Goal: Check status: Check status

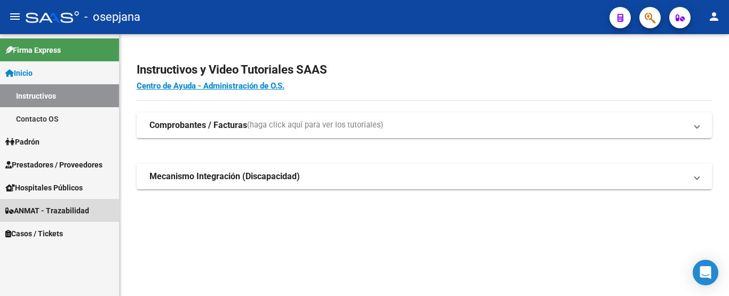
click at [45, 209] on span "ANMAT - Trazabilidad" at bounding box center [47, 211] width 84 height 12
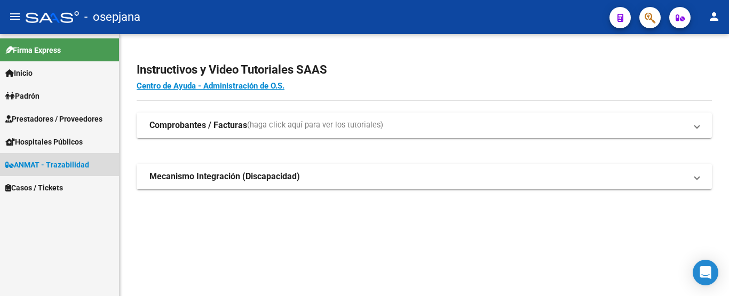
click at [42, 165] on span "ANMAT - Trazabilidad" at bounding box center [47, 165] width 84 height 12
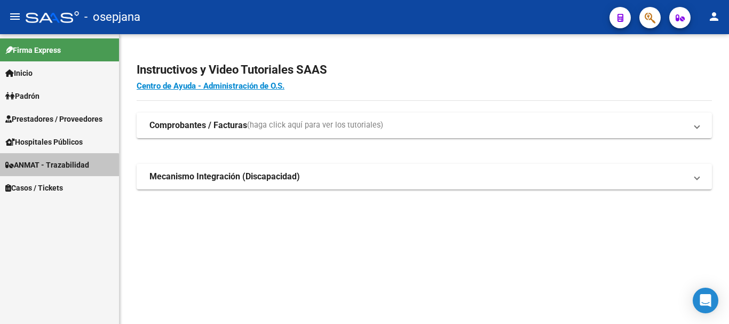
click at [49, 166] on span "ANMAT - Trazabilidad" at bounding box center [47, 165] width 84 height 12
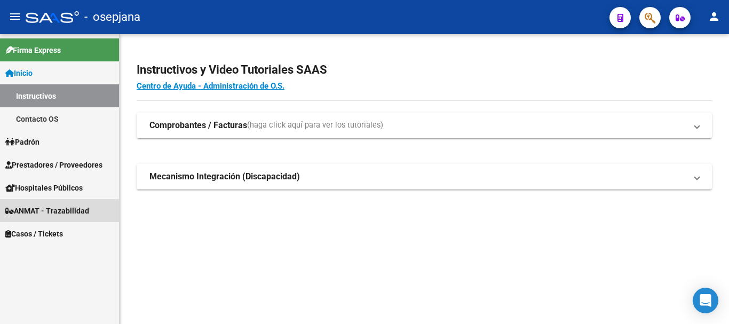
click at [29, 209] on span "ANMAT - Trazabilidad" at bounding box center [47, 211] width 84 height 12
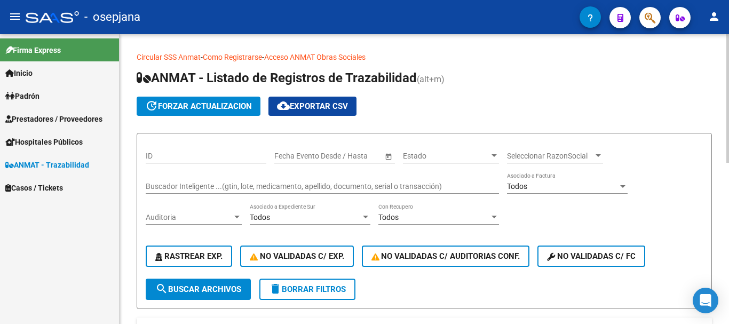
click at [184, 188] on input "Buscador Inteligente ...(gtin, lote, medicamento, apellido, documento, serial o…" at bounding box center [322, 186] width 353 height 9
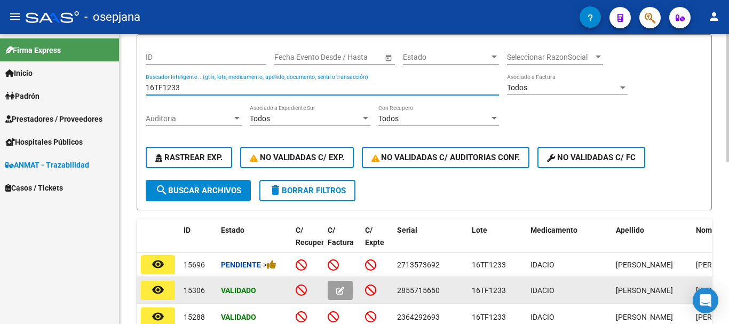
scroll to position [160, 0]
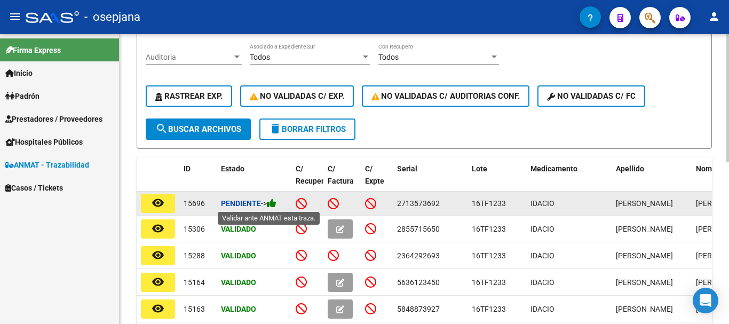
click at [276, 205] on icon at bounding box center [272, 203] width 10 height 10
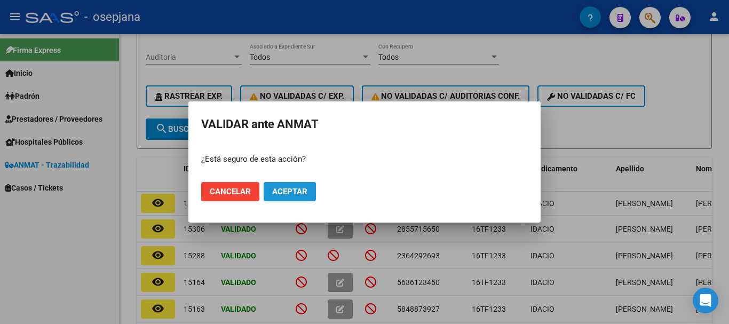
drag, startPoint x: 303, startPoint y: 198, endPoint x: 289, endPoint y: 192, distance: 15.1
click at [302, 197] on button "Aceptar" at bounding box center [290, 191] width 52 height 19
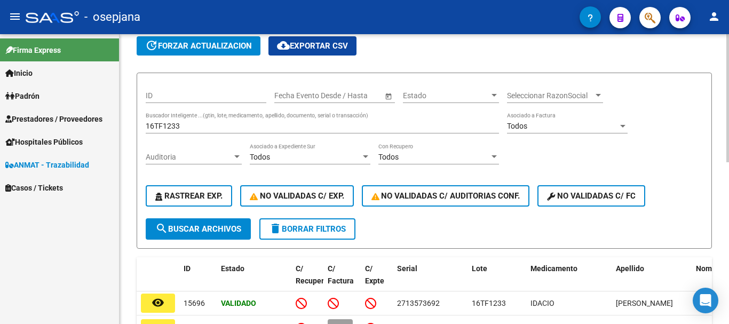
scroll to position [53, 0]
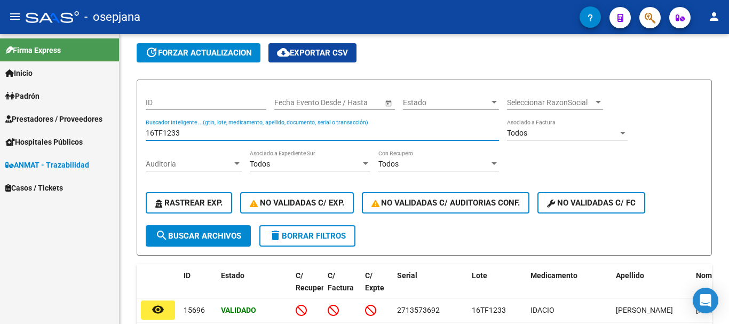
drag, startPoint x: 184, startPoint y: 131, endPoint x: 106, endPoint y: 136, distance: 78.6
click at [106, 136] on mat-sidenav-container "Firma Express Inicio Instructivos Contacto OS Padrón Afiliados Empadronados Cat…" at bounding box center [364, 179] width 729 height 290
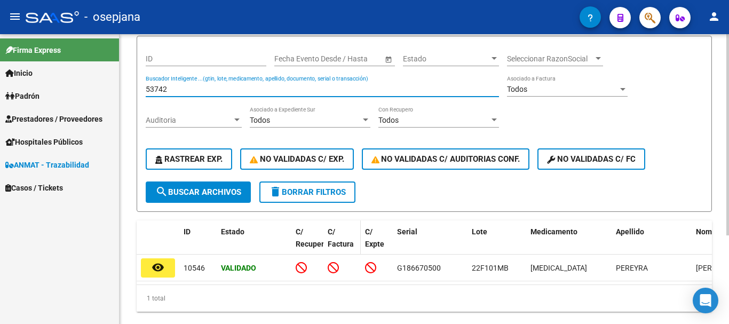
scroll to position [128, 0]
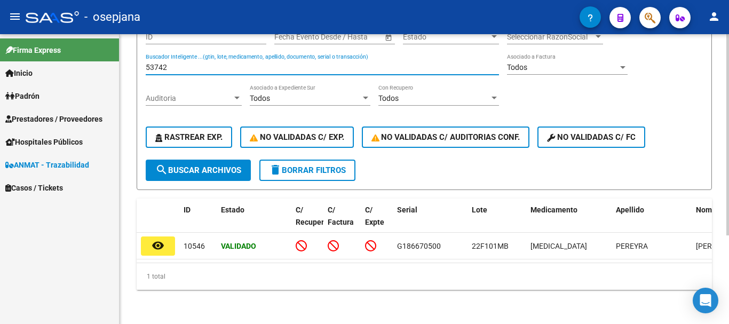
click at [197, 165] on span "search Buscar Archivos" at bounding box center [198, 170] width 86 height 10
drag, startPoint x: 170, startPoint y: 57, endPoint x: 112, endPoint y: 62, distance: 58.4
click at [112, 62] on mat-sidenav-container "Firma Express Inicio Instructivos Contacto OS Padrón Afiliados Empadronados Cat…" at bounding box center [364, 179] width 729 height 290
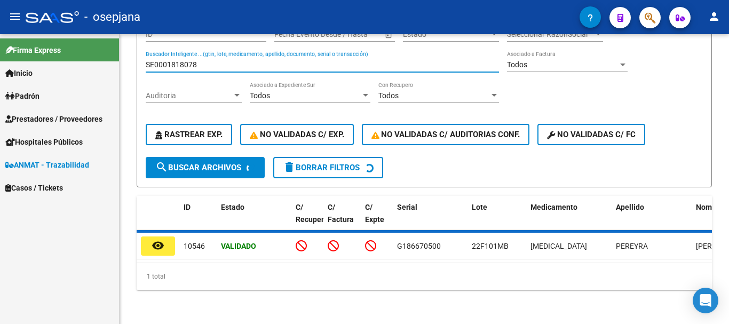
scroll to position [116, 0]
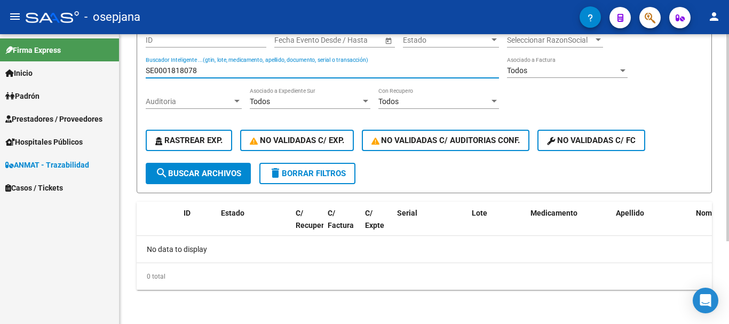
type input "SE0001818078"
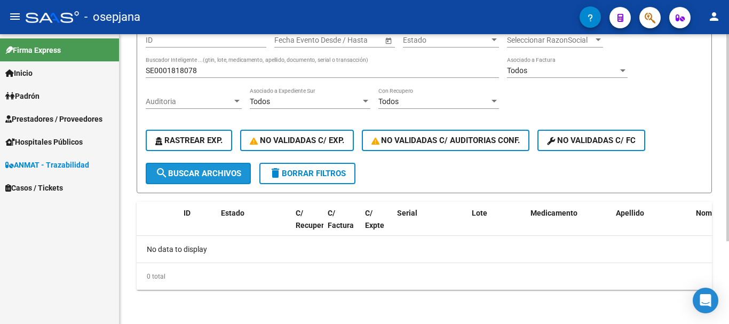
click at [187, 181] on button "search Buscar Archivos" at bounding box center [198, 173] width 105 height 21
